Goal: Information Seeking & Learning: Get advice/opinions

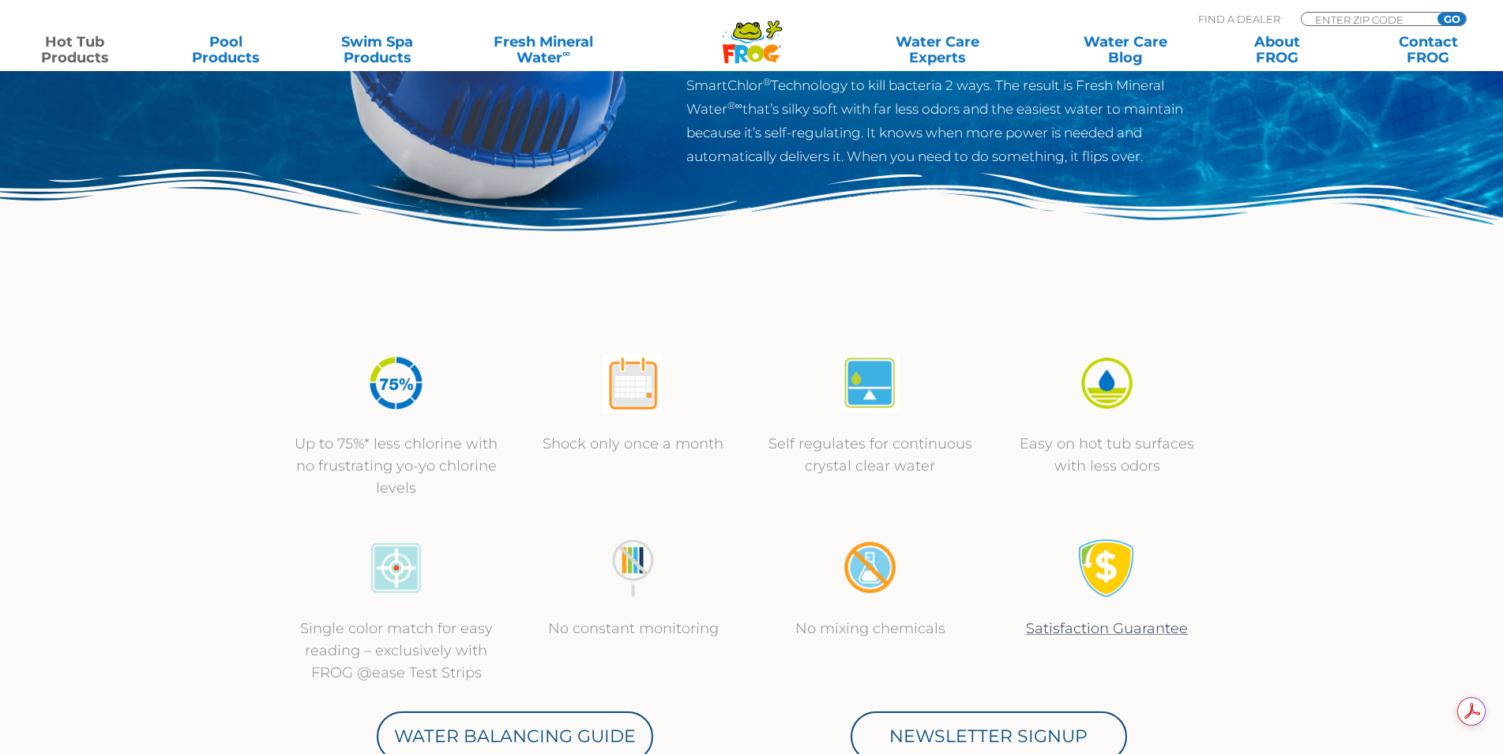
scroll to position [79, 0]
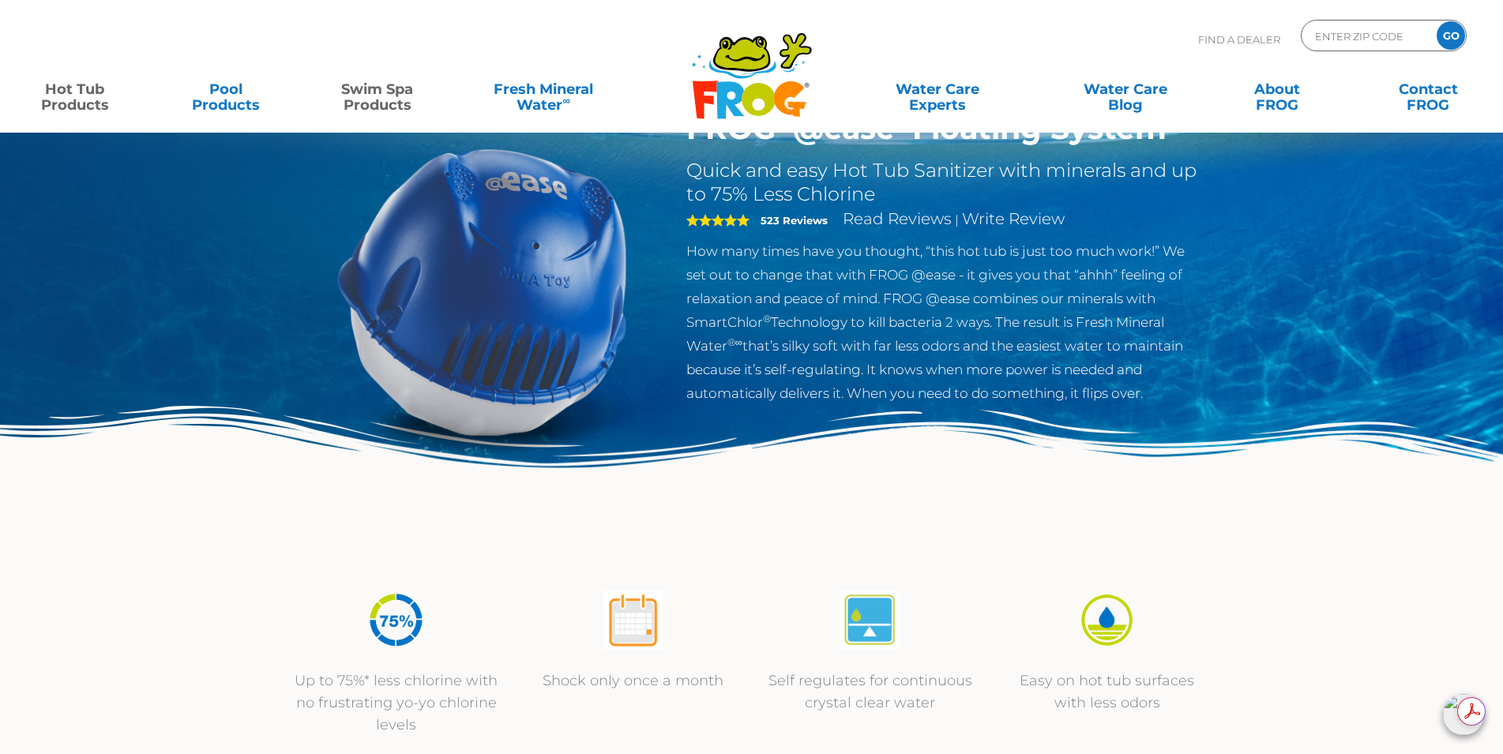
click at [370, 100] on link "Swim Spa Products" at bounding box center [377, 89] width 118 height 32
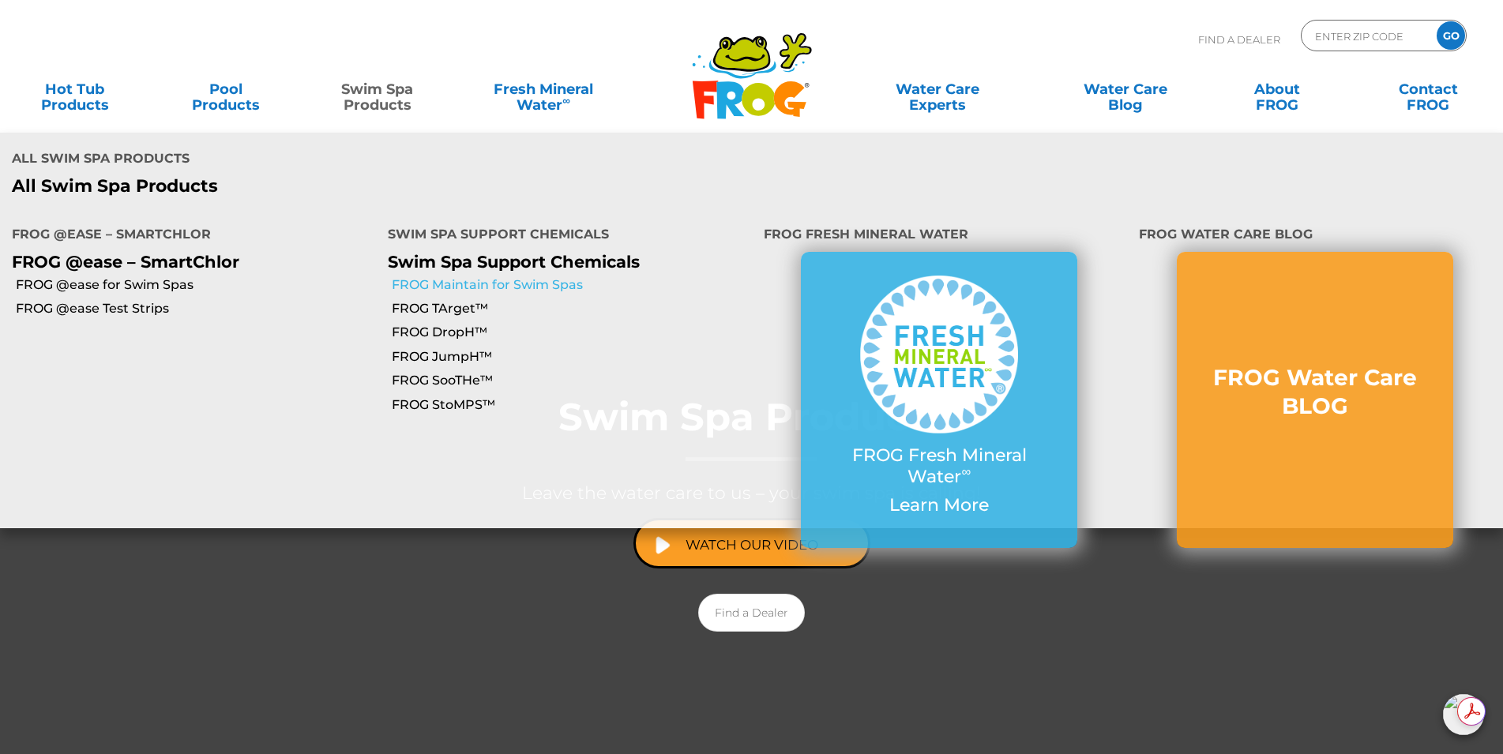
click at [511, 276] on link "FROG Maintain for Swim Spas" at bounding box center [572, 284] width 360 height 17
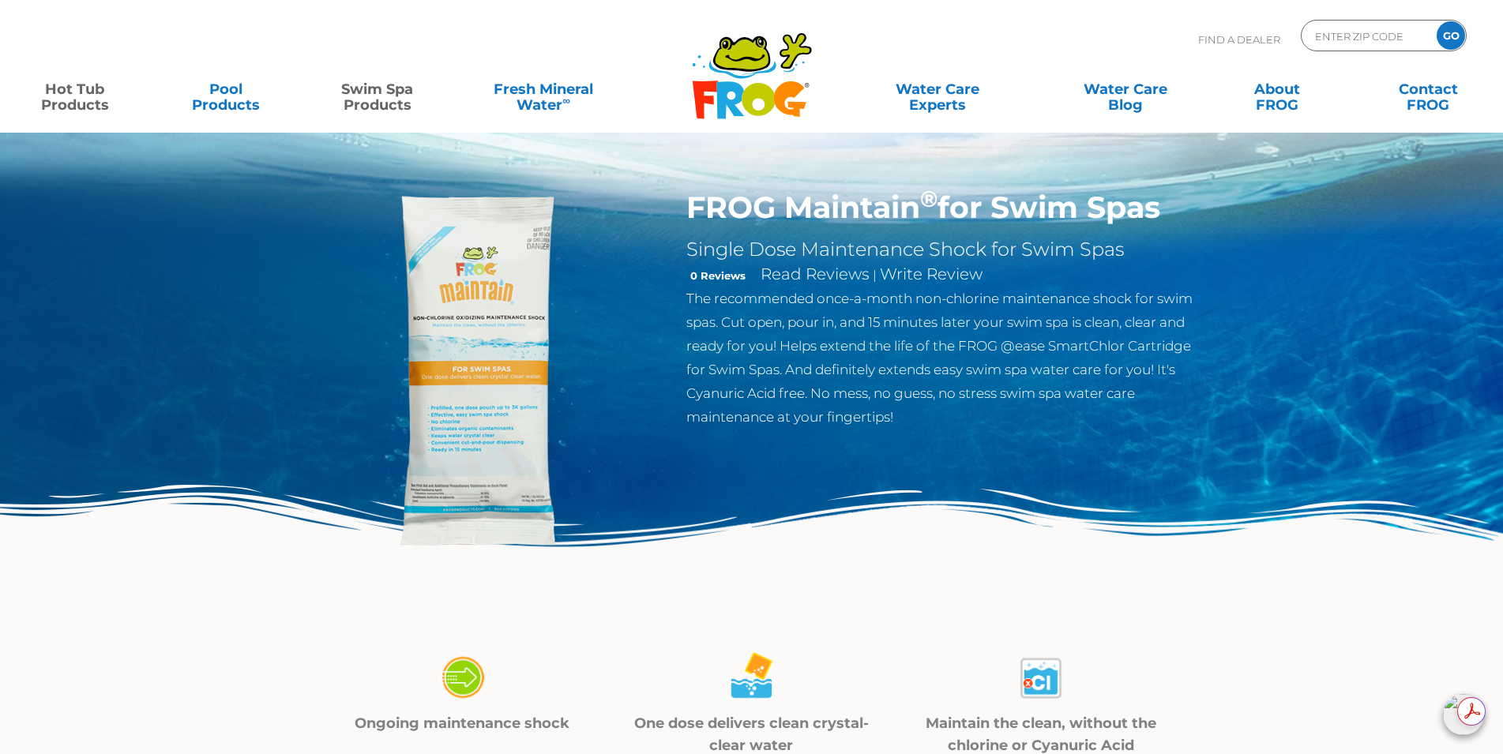
click at [78, 100] on link "Hot Tub Products" at bounding box center [75, 89] width 118 height 32
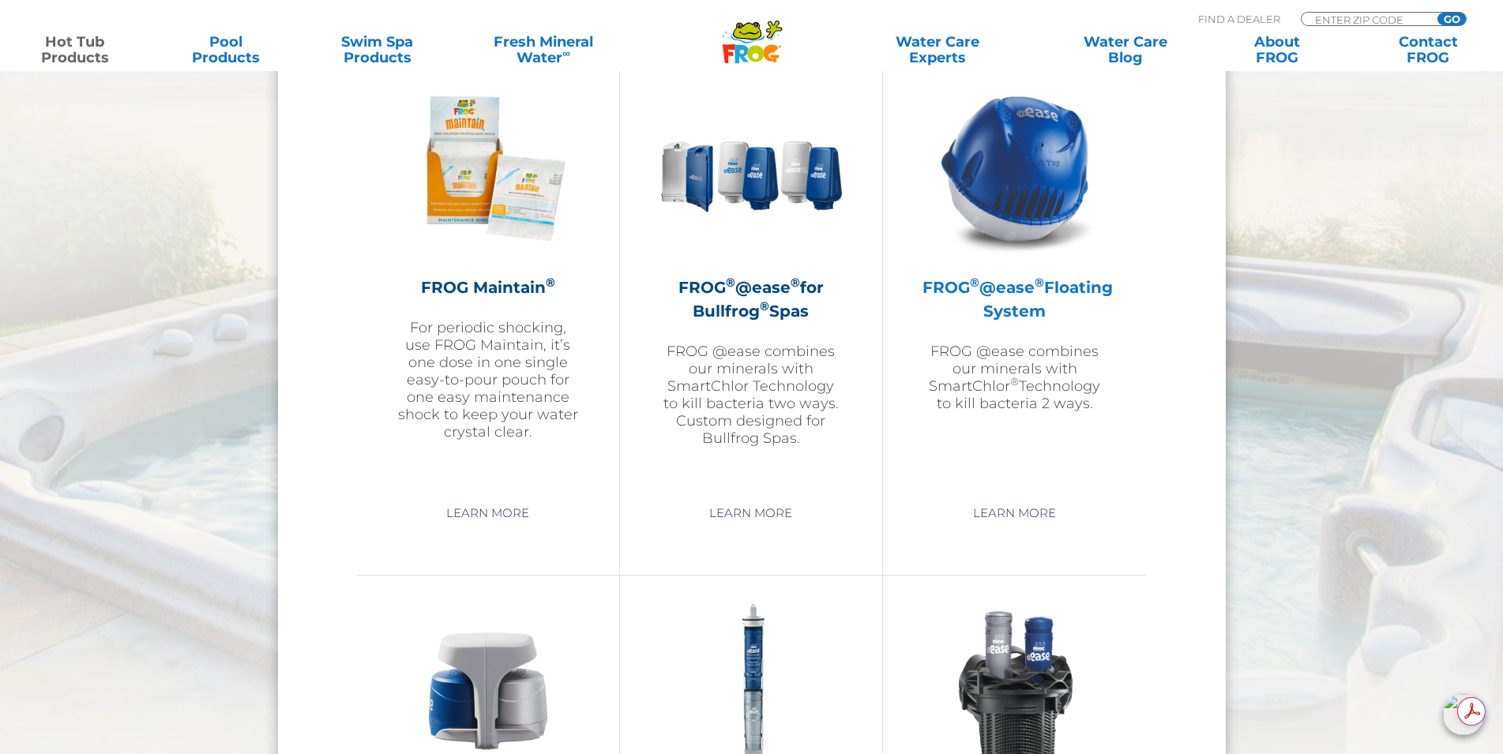
scroll to position [1816, 0]
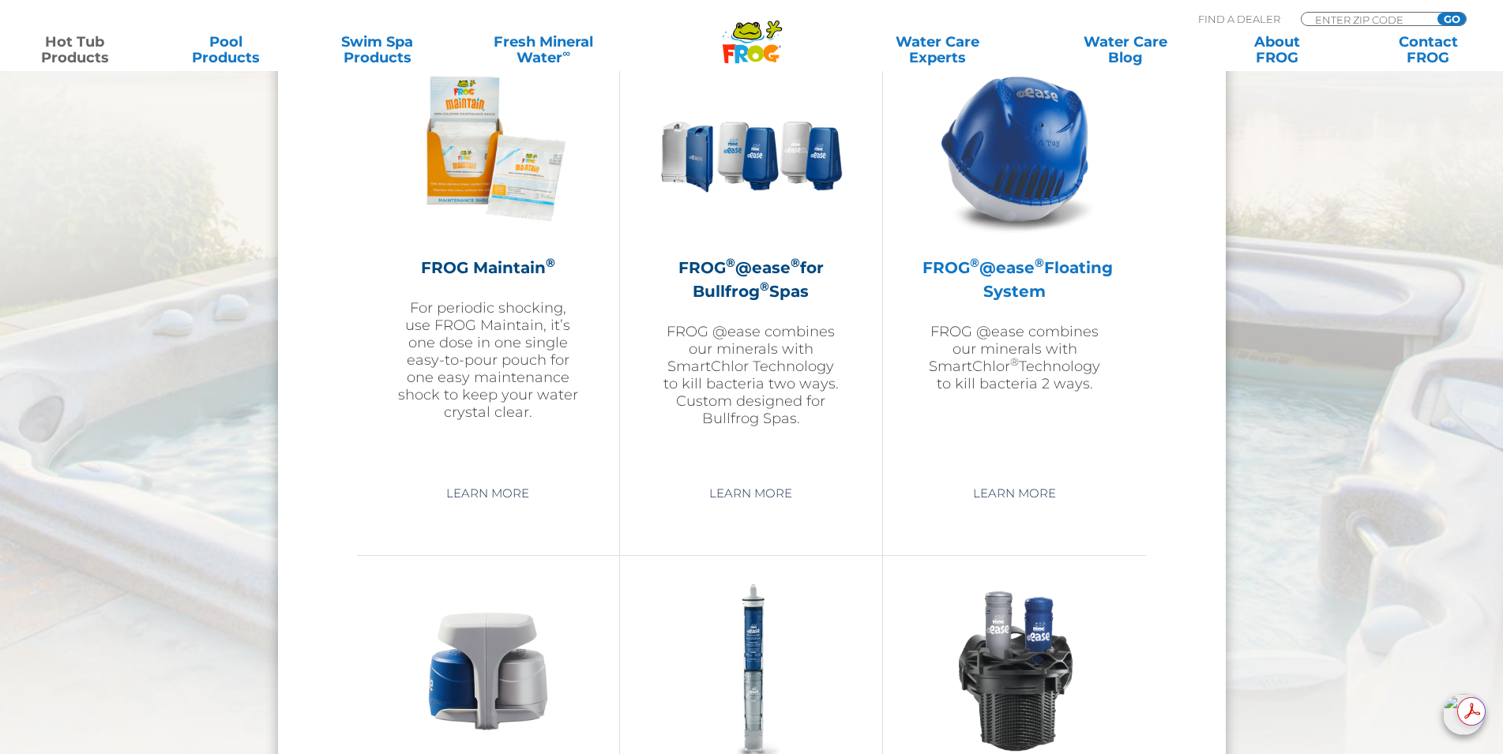
click at [1013, 287] on h2 "FROG ® @ease ® Floating System" at bounding box center [1014, 279] width 184 height 47
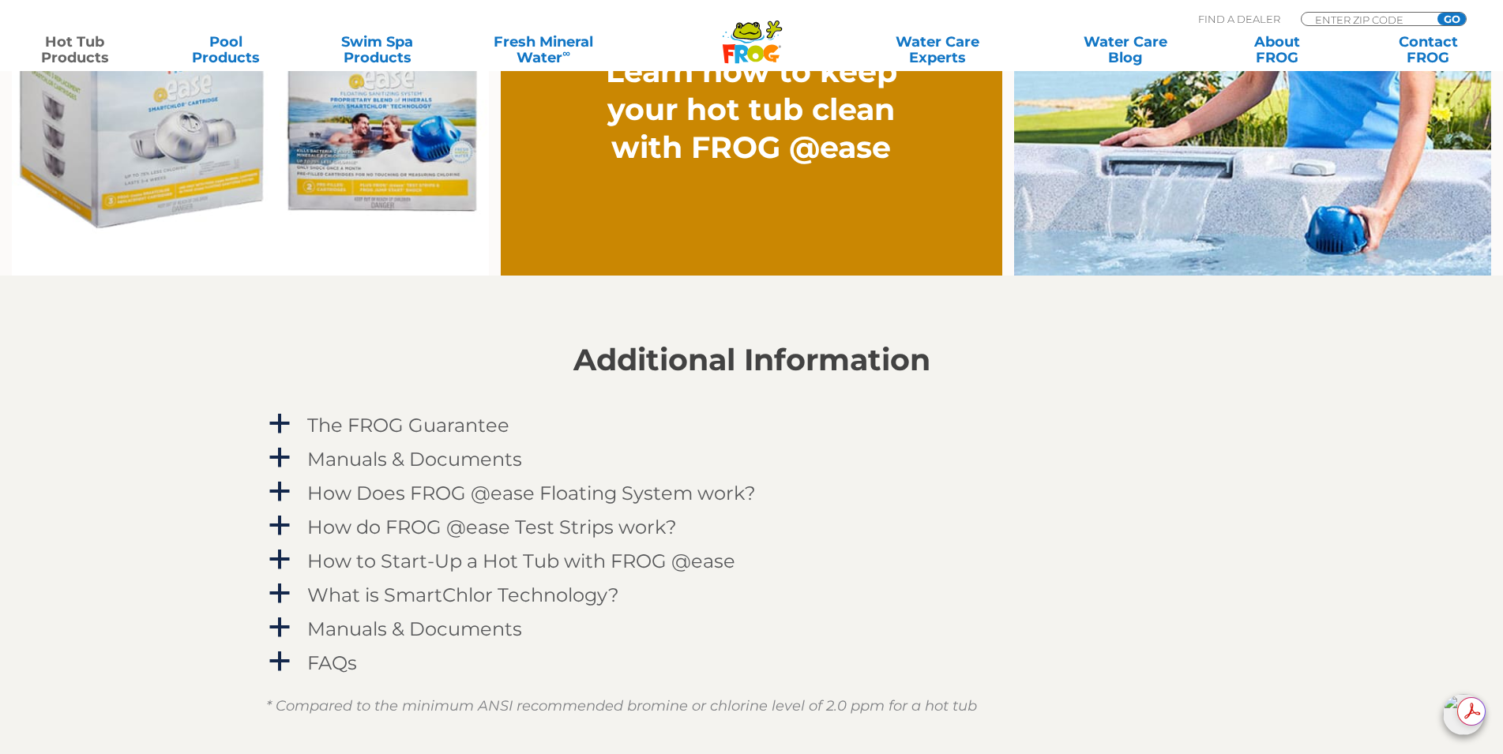
scroll to position [1422, 0]
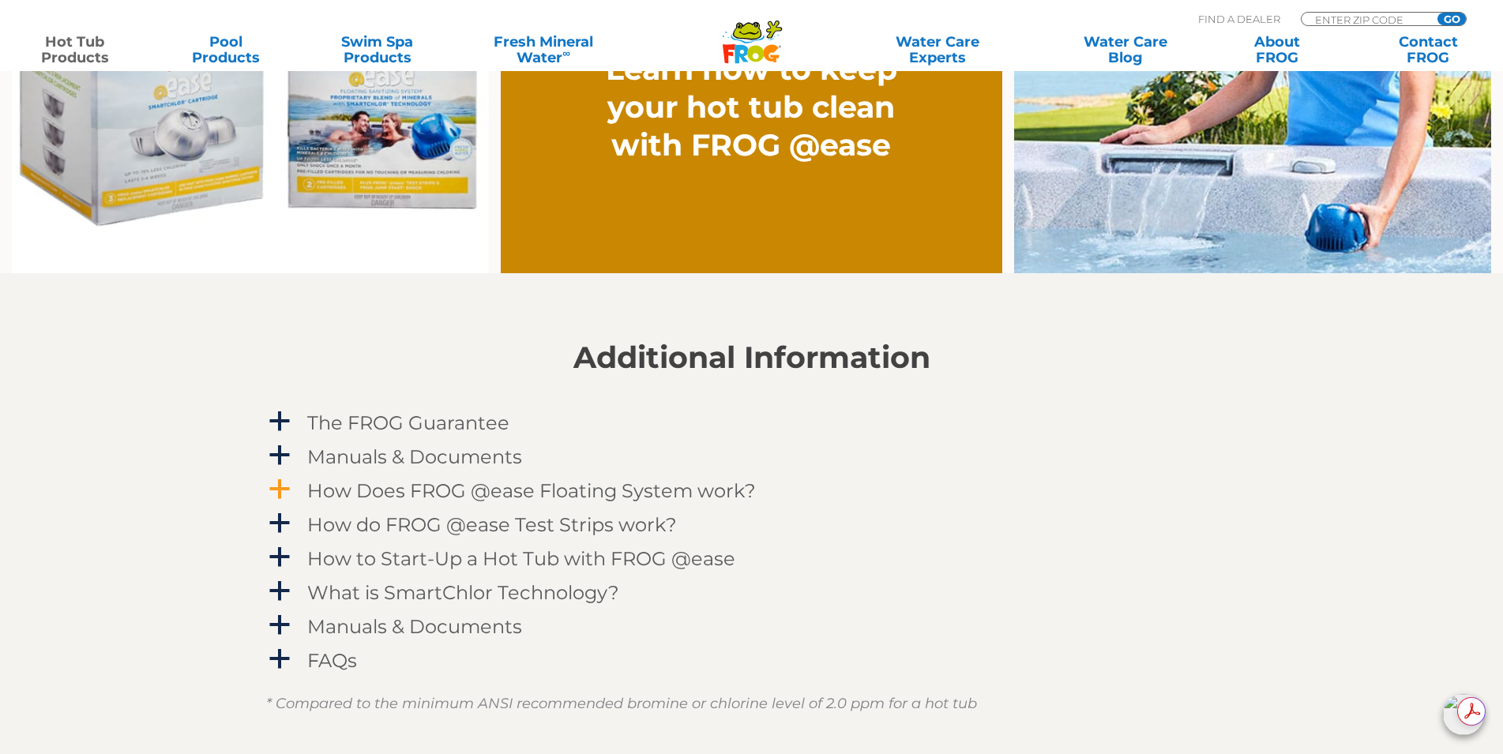
click at [608, 494] on h4 "How Does FROG @ease Floating System work?" at bounding box center [531, 490] width 449 height 21
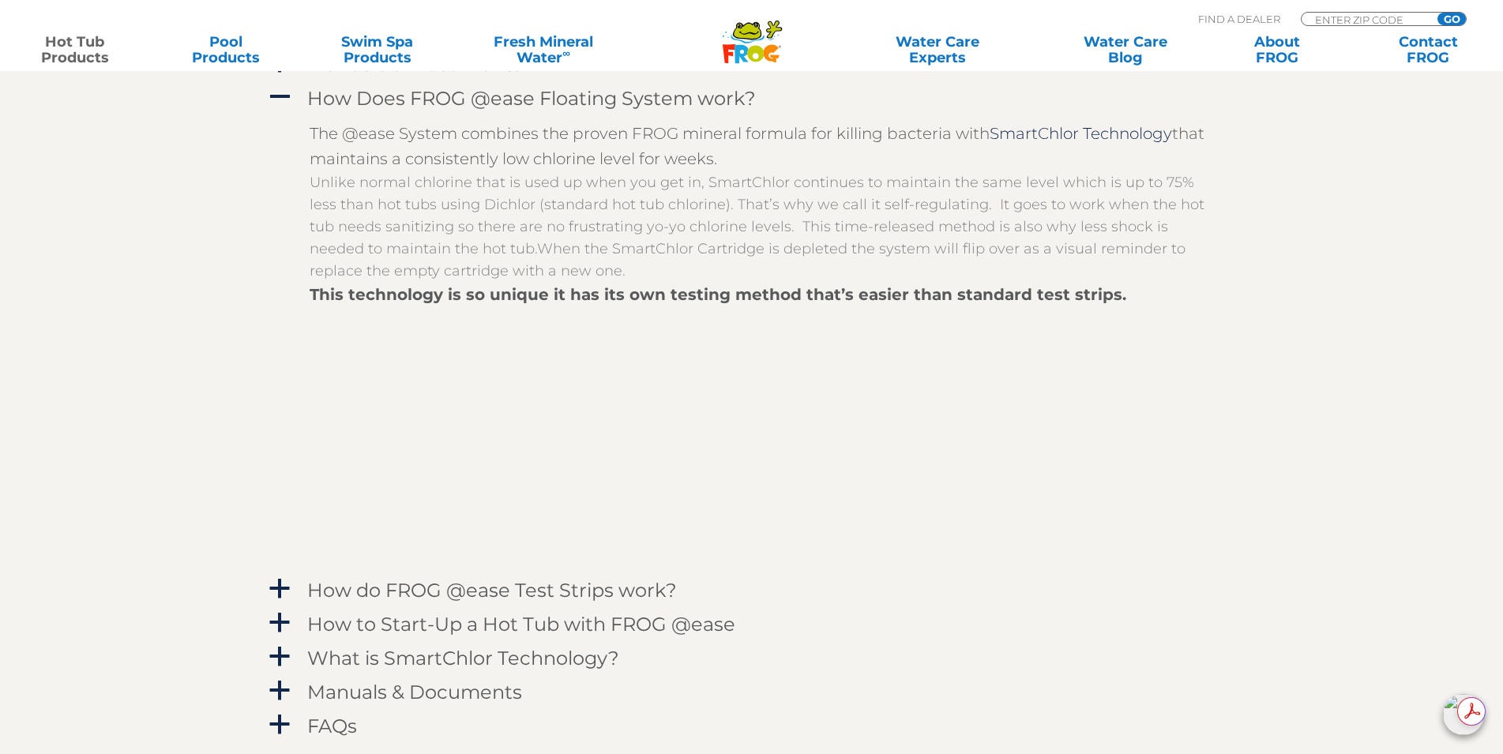
scroll to position [1895, 0]
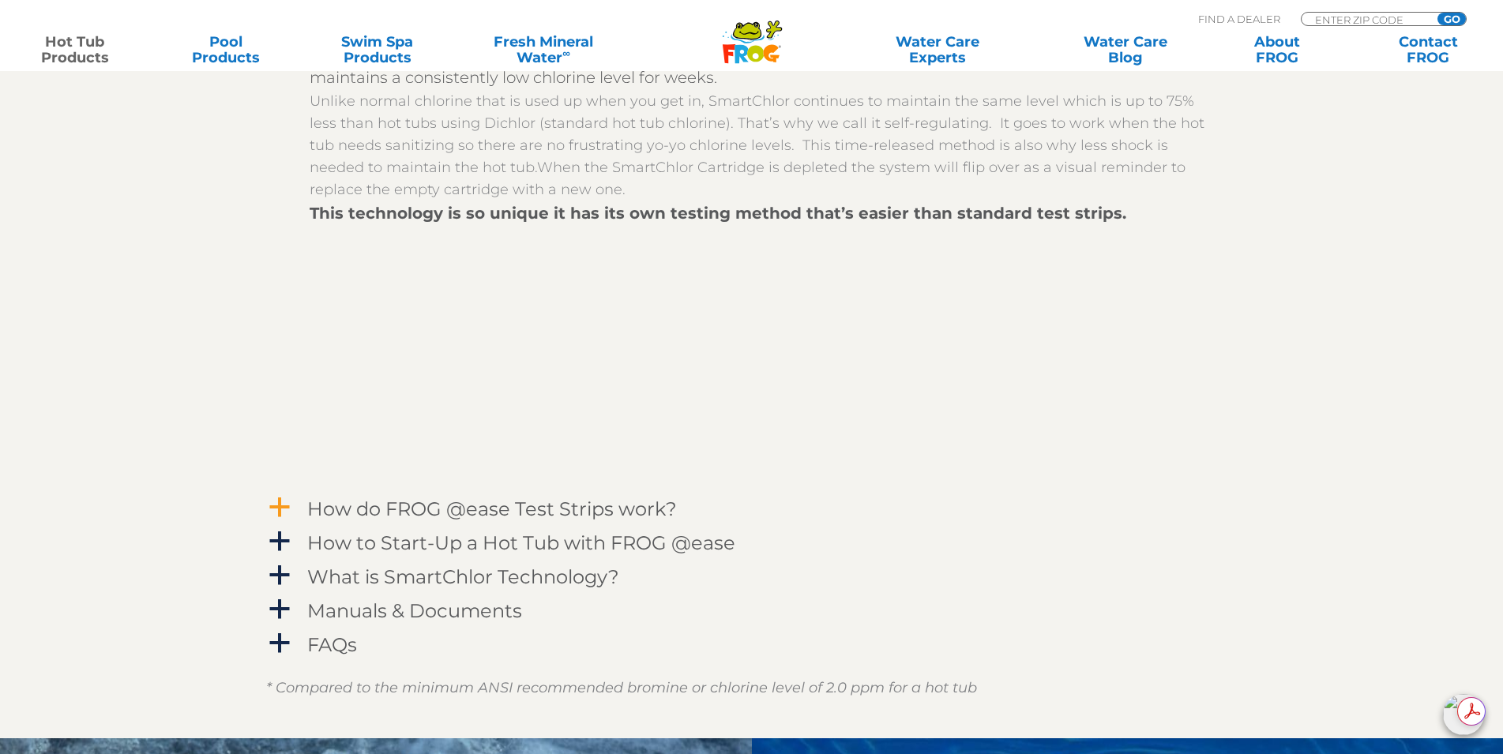
click at [509, 505] on h4 "How do FROG @ease Test Strips work?" at bounding box center [492, 508] width 370 height 21
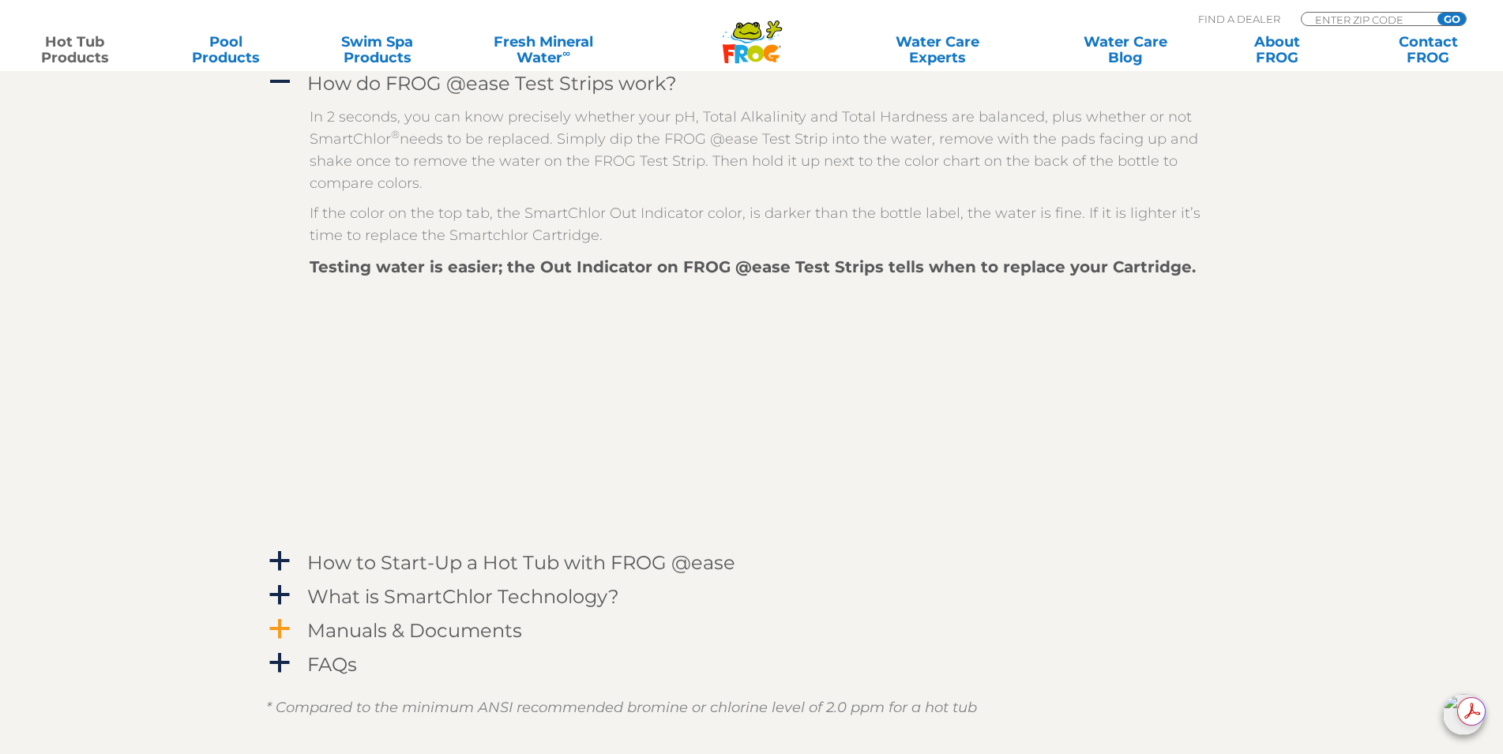
scroll to position [2369, 0]
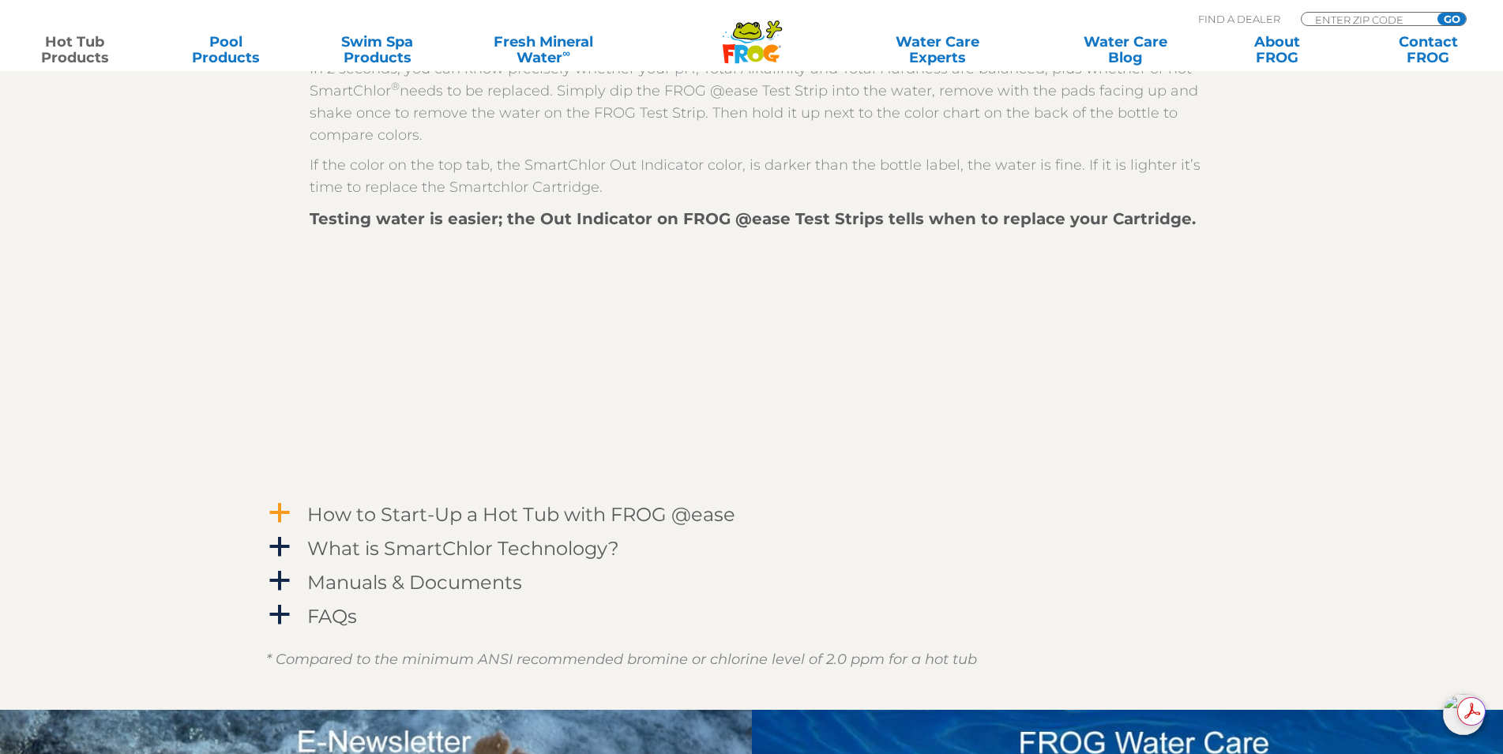
click at [623, 508] on h4 "How to Start-Up a Hot Tub with FROG @ease" at bounding box center [521, 514] width 428 height 21
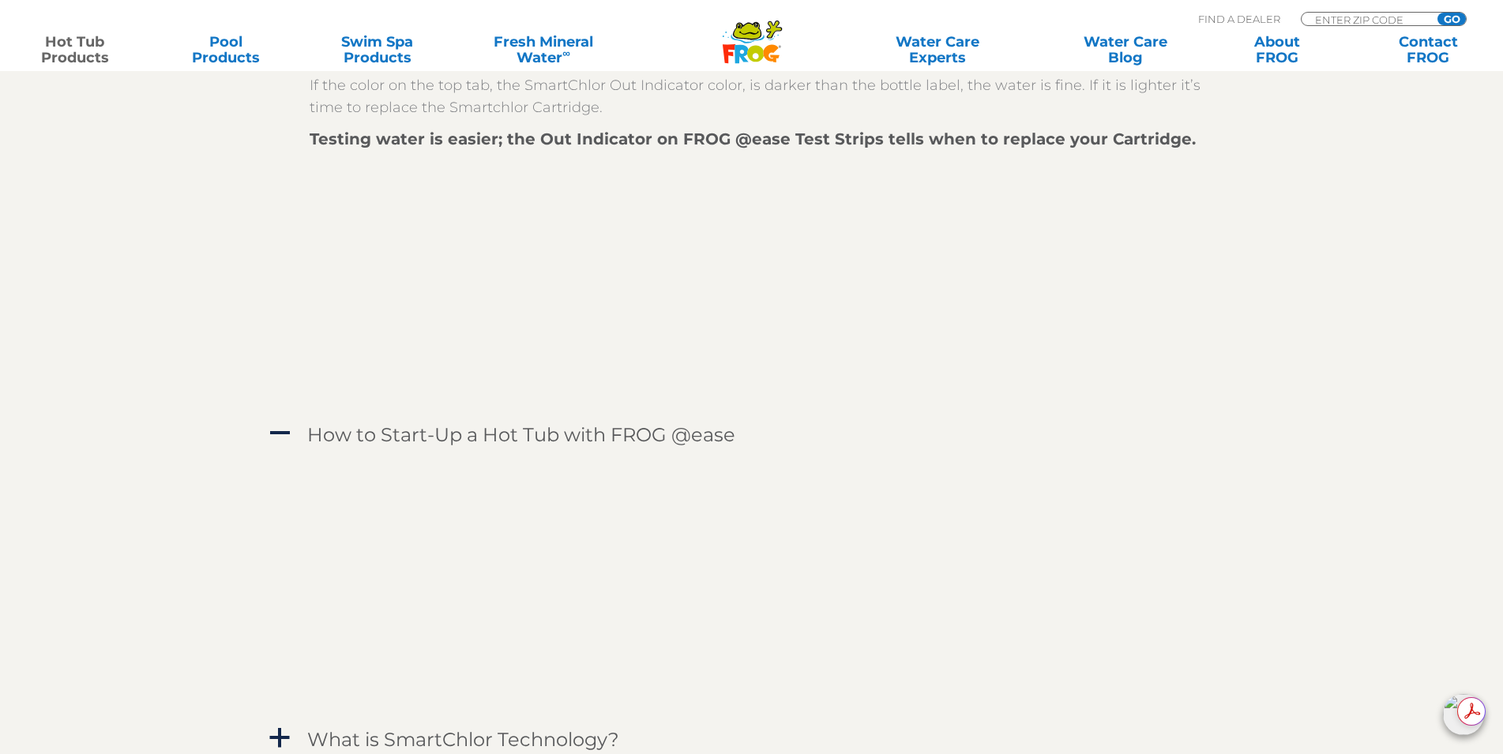
scroll to position [2685, 0]
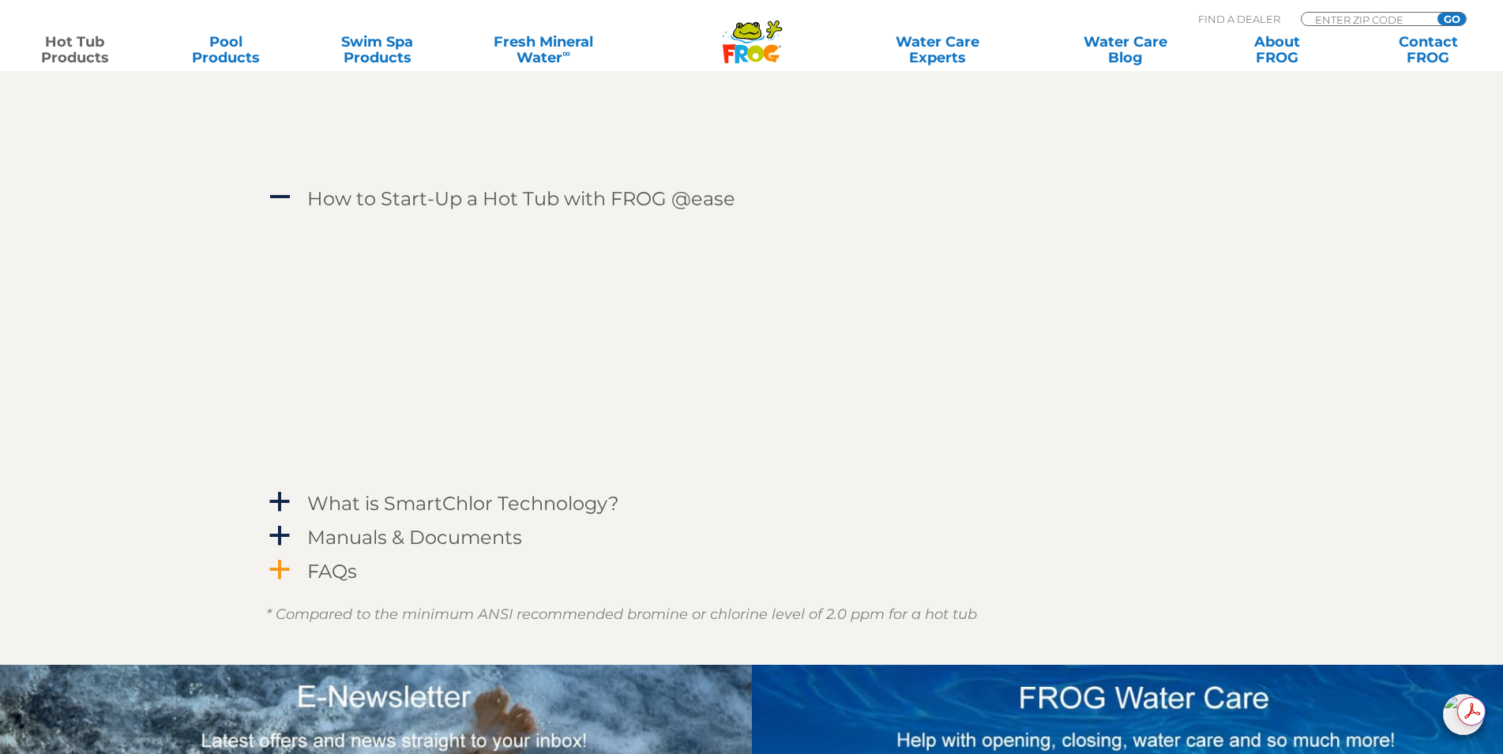
click at [337, 580] on h4 "FAQs" at bounding box center [332, 571] width 50 height 21
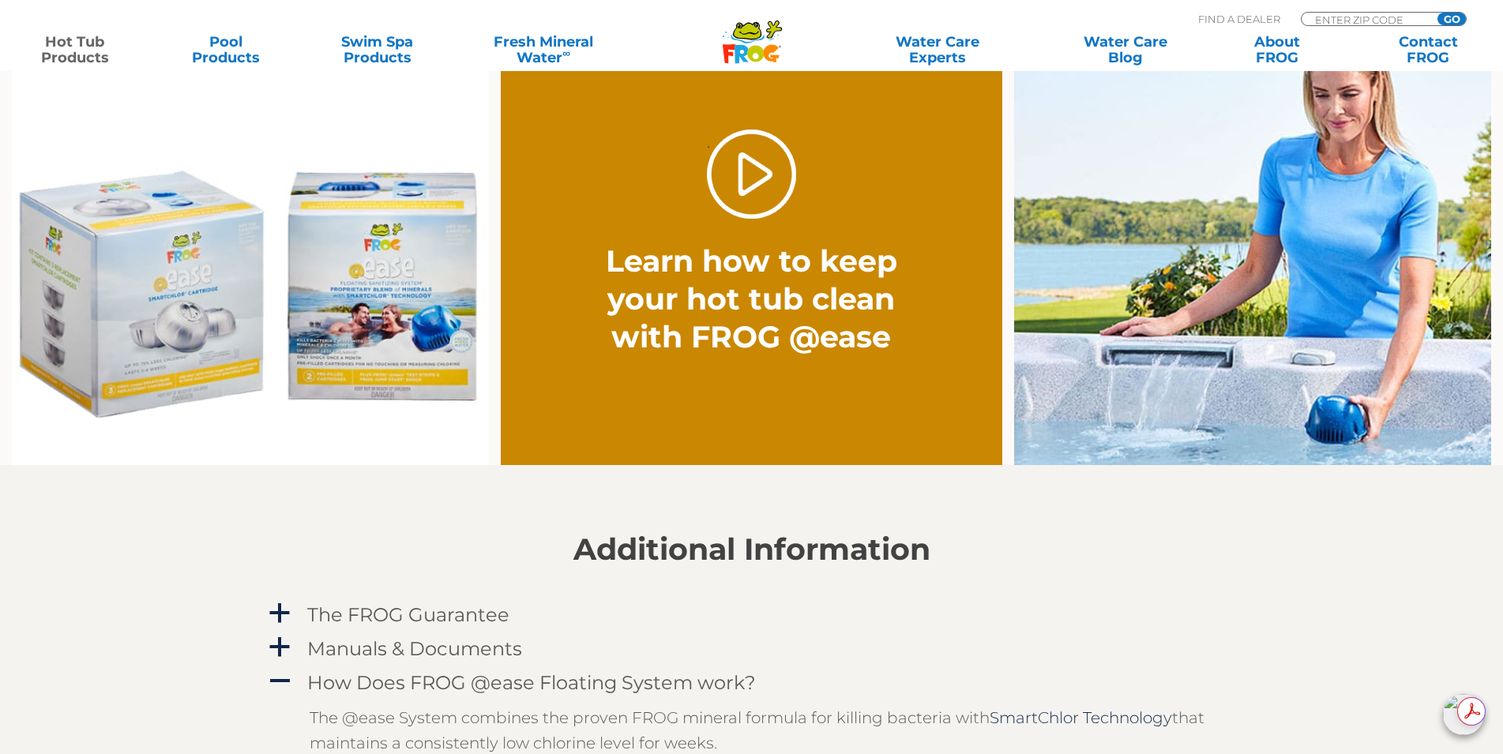
scroll to position [948, 0]
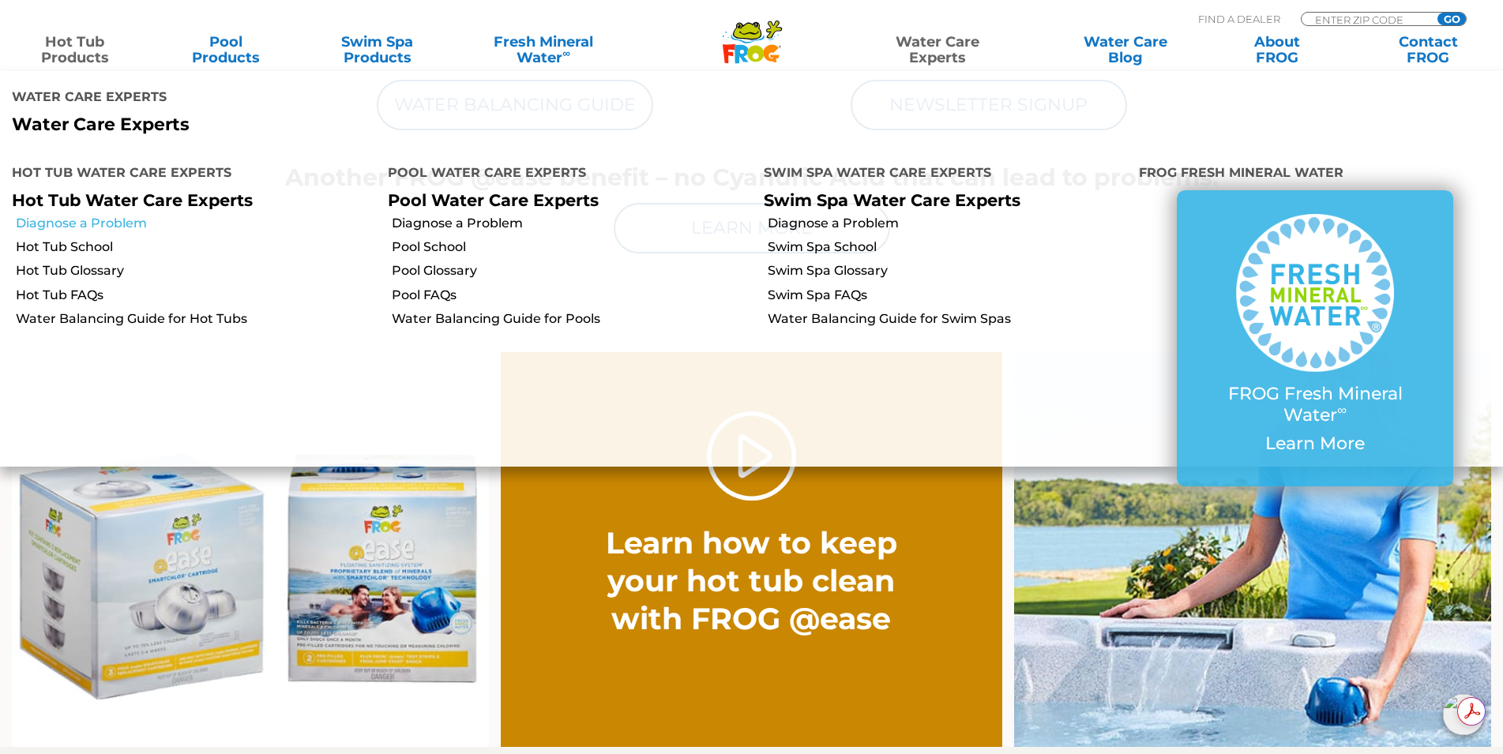
click at [103, 215] on link "Diagnose a Problem" at bounding box center [196, 223] width 360 height 17
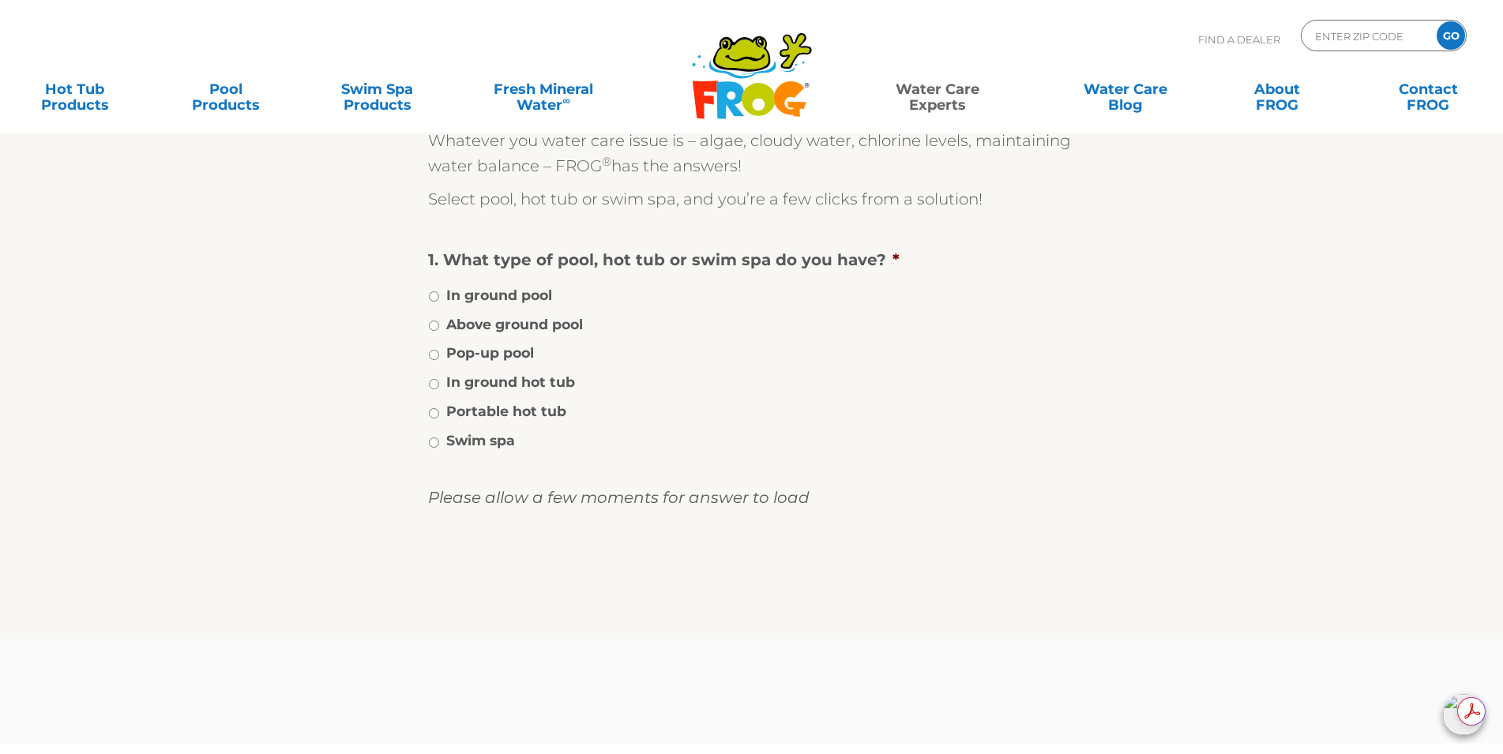
scroll to position [237, 0]
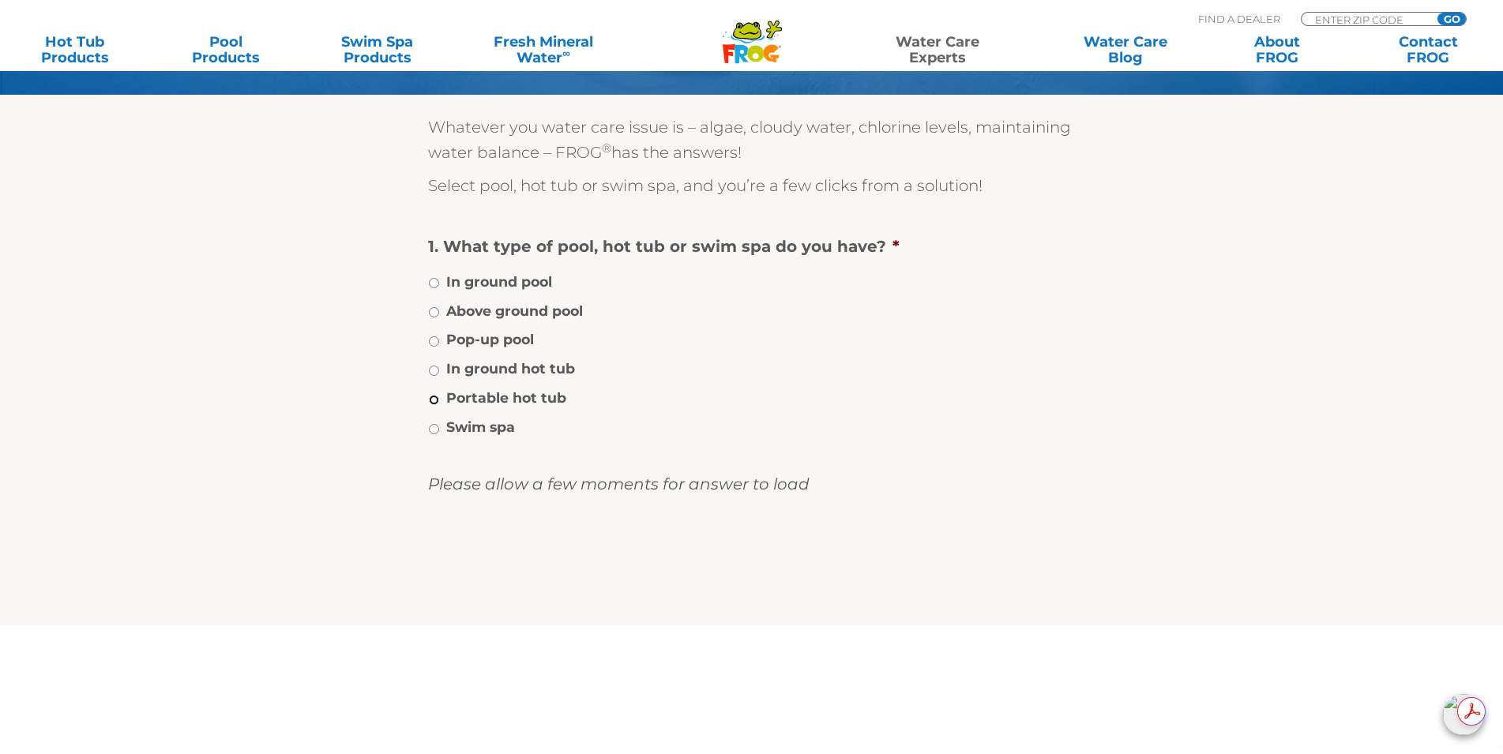
click at [431, 397] on input "Portable hot tub" at bounding box center [434, 400] width 10 height 10
radio input "true"
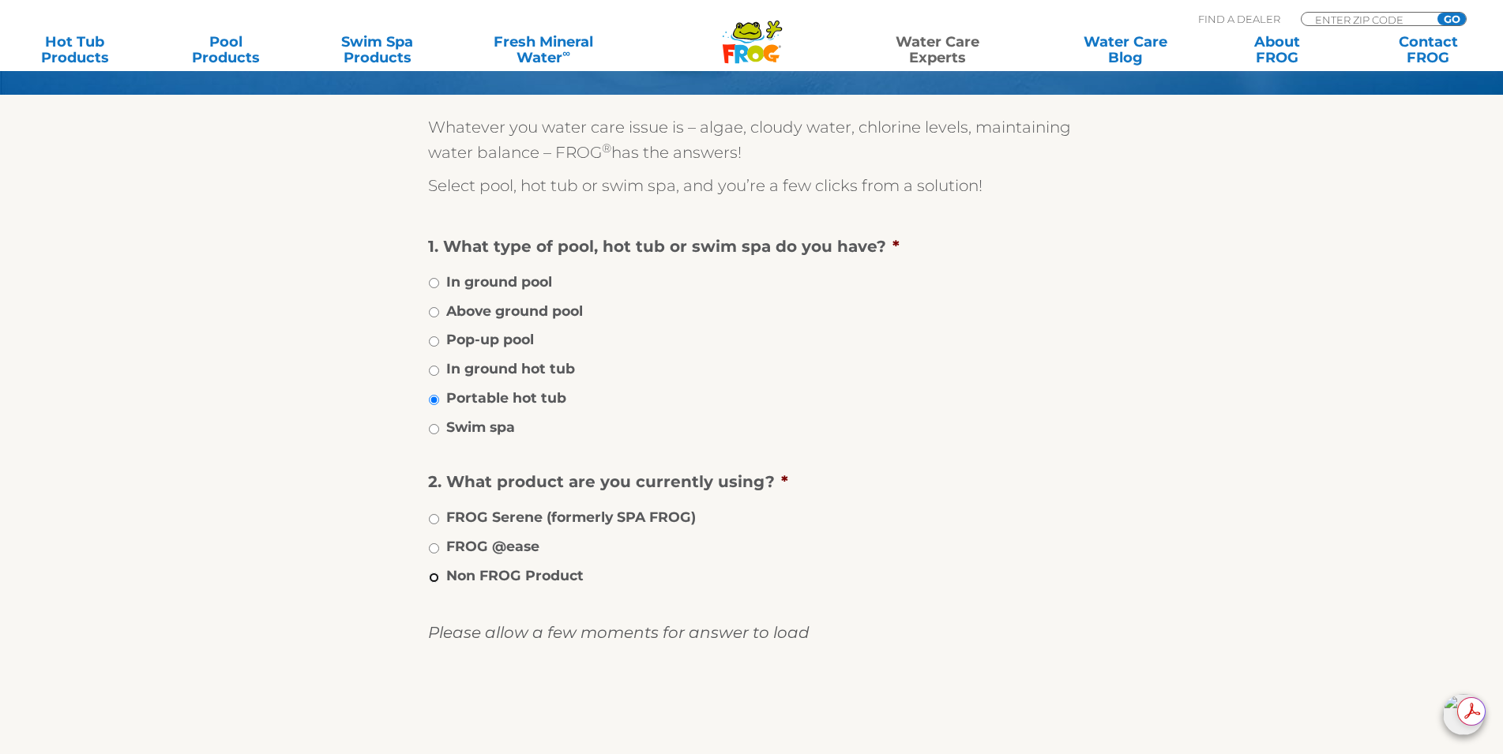
click at [431, 579] on input "Non FROG Product" at bounding box center [434, 578] width 10 height 10
radio input "true"
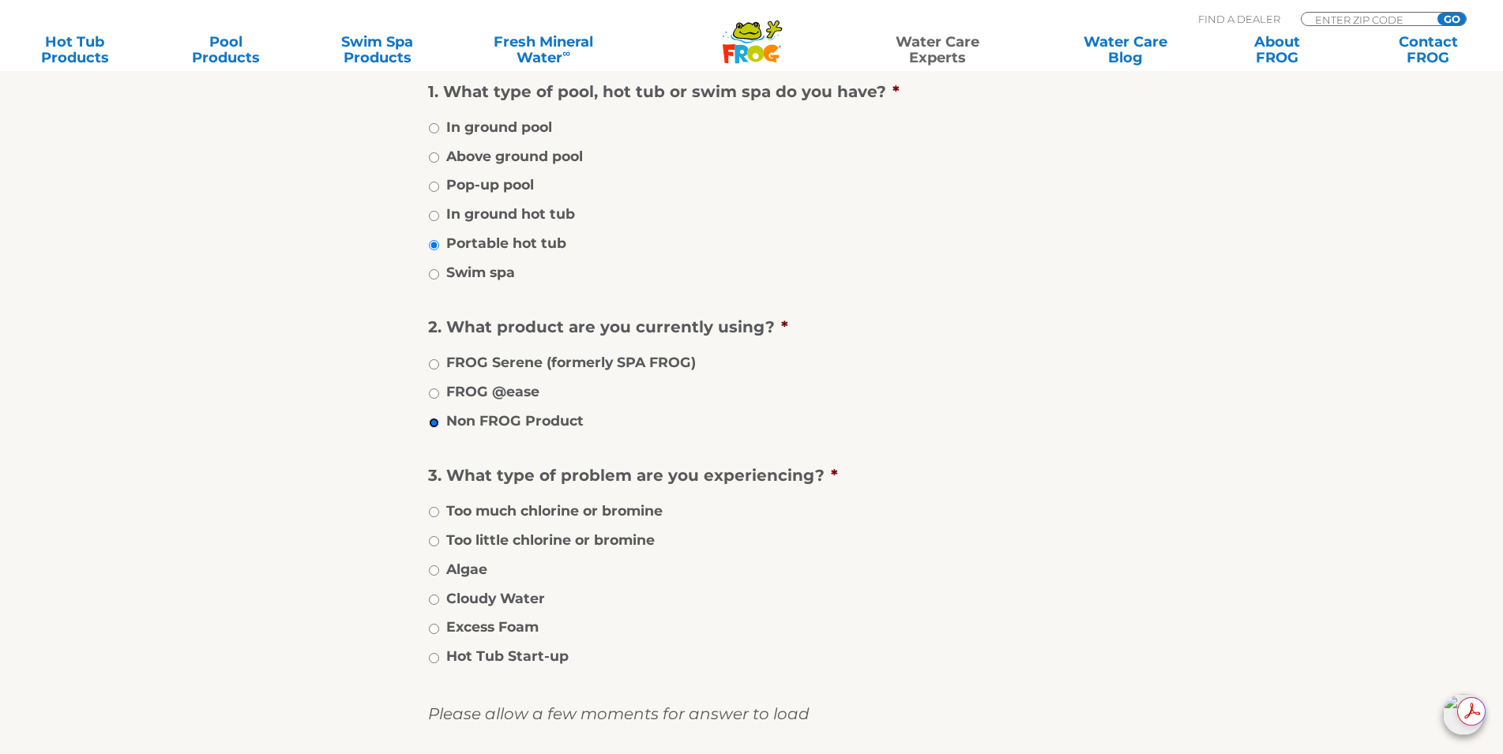
scroll to position [395, 0]
click at [431, 595] on input "Cloudy Water" at bounding box center [434, 597] width 10 height 10
radio input "true"
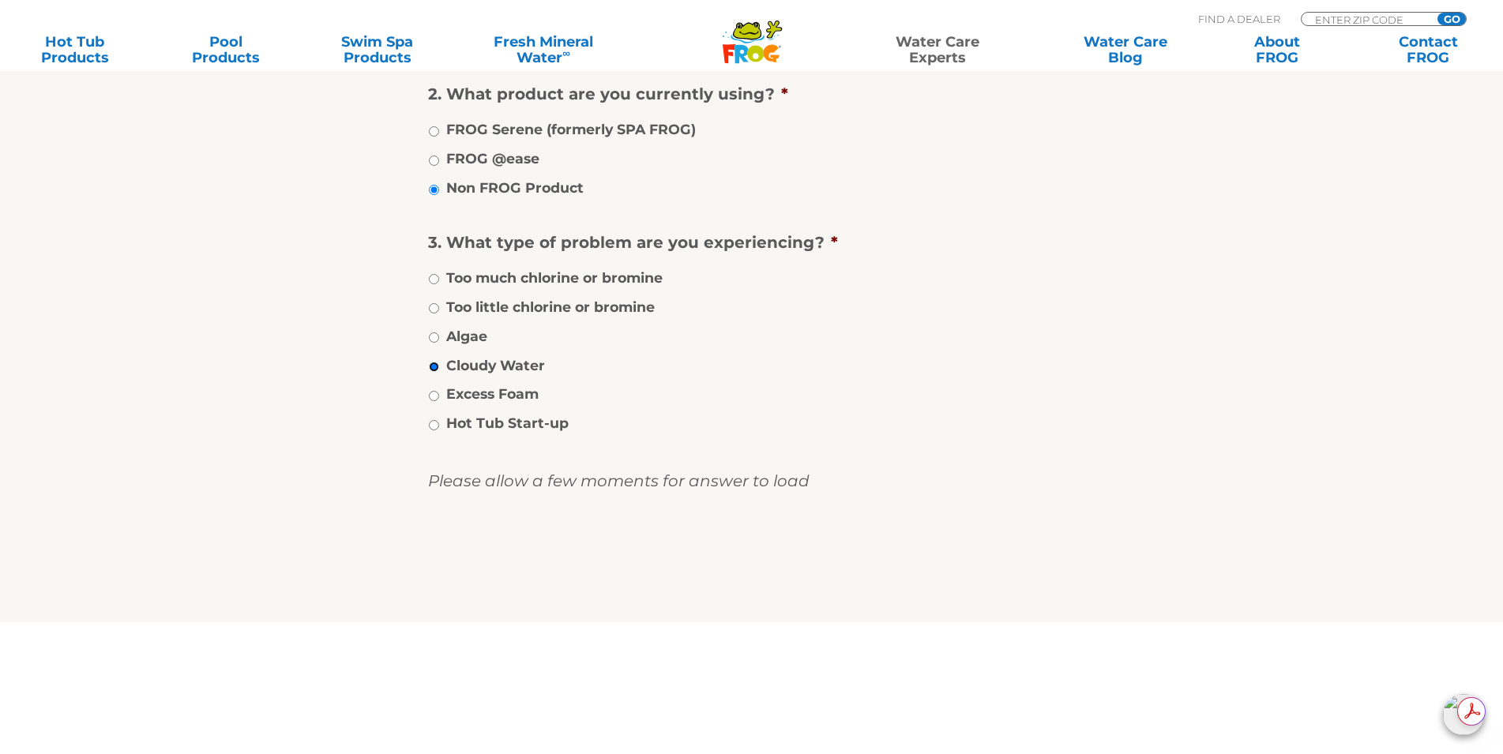
scroll to position [632, 0]
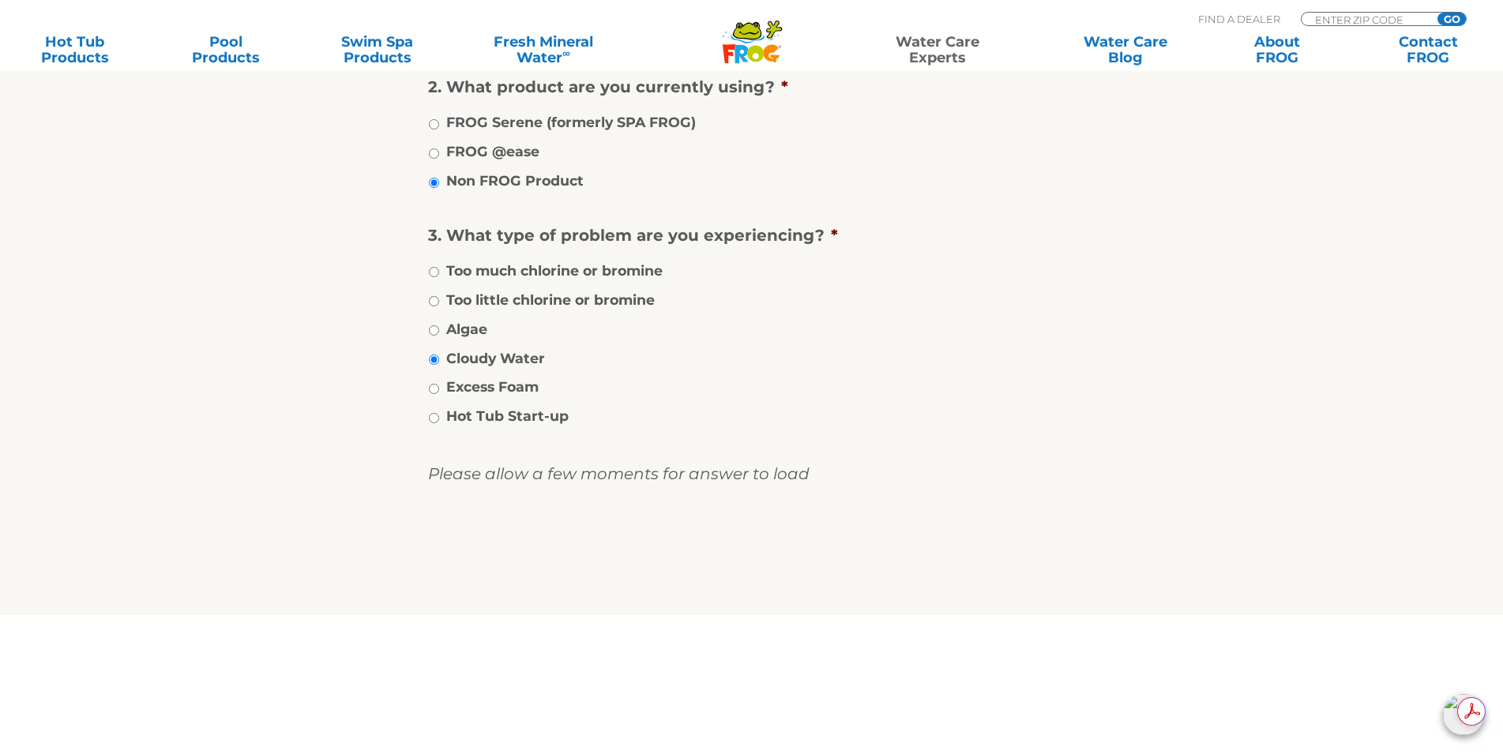
click at [752, 561] on input "image" at bounding box center [752, 557] width 0 height 51
